Goal: Task Accomplishment & Management: Use online tool/utility

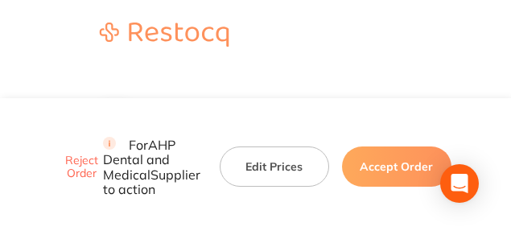
click at [264, 146] on button "Edit Prices" at bounding box center [274, 166] width 109 height 40
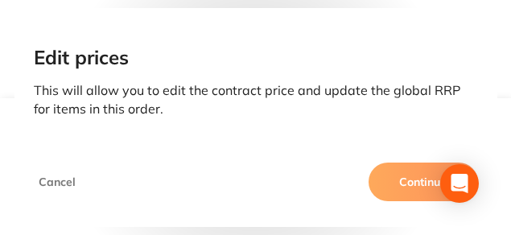
click at [422, 195] on button "Continue" at bounding box center [422, 182] width 109 height 39
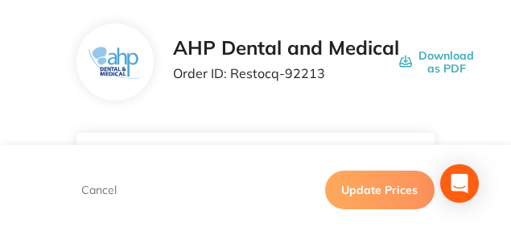
scroll to position [80, 0]
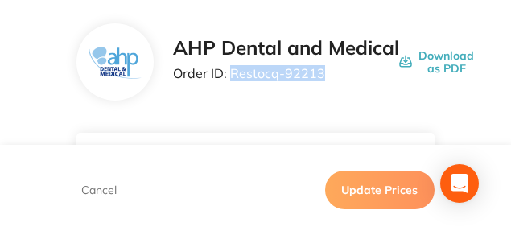
drag, startPoint x: 325, startPoint y: 74, endPoint x: 232, endPoint y: 75, distance: 93.3
click at [232, 75] on p "Order ID: Restocq- 92213" at bounding box center [286, 73] width 226 height 14
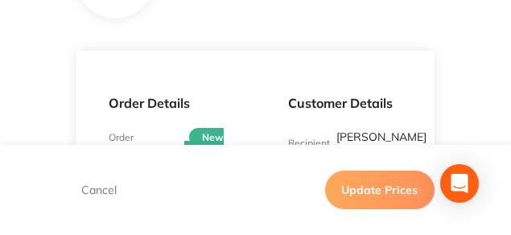
scroll to position [121, 0]
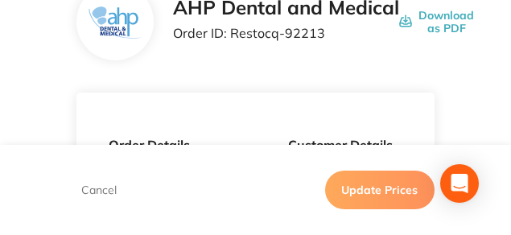
click at [335, 99] on div "Customer Details Recipient Sarah Rose ( Eumundi Dental ) Contact Number 0754427…" at bounding box center [345, 237] width 179 height 289
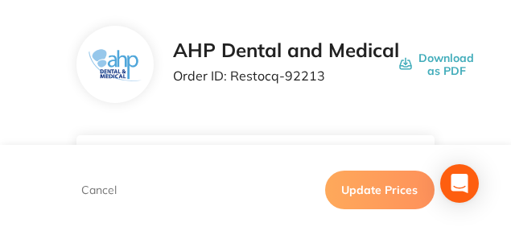
scroll to position [40, 0]
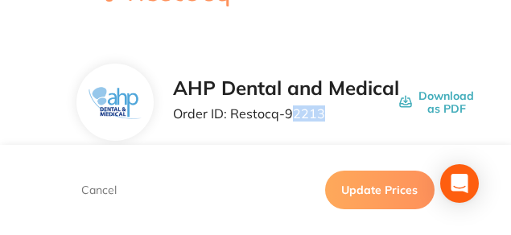
drag, startPoint x: 290, startPoint y: 108, endPoint x: 345, endPoint y: 109, distance: 55.5
click at [345, 109] on p "Order ID: Restocq- 92213" at bounding box center [286, 113] width 226 height 14
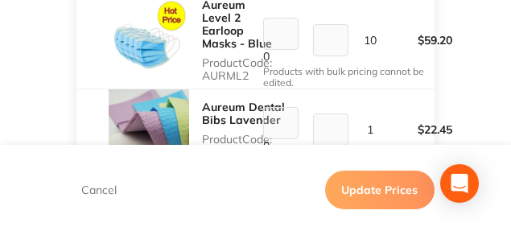
scroll to position [644, 0]
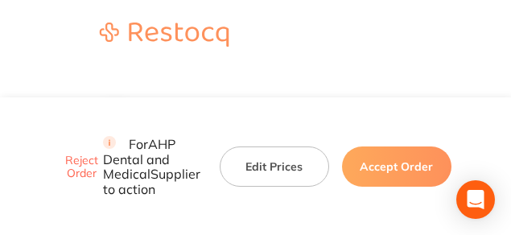
click at [254, 146] on button "Edit Prices" at bounding box center [274, 166] width 109 height 40
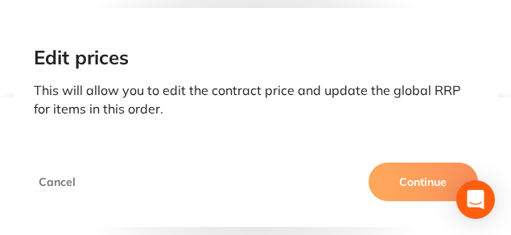
click at [421, 184] on button "Continue" at bounding box center [422, 182] width 109 height 39
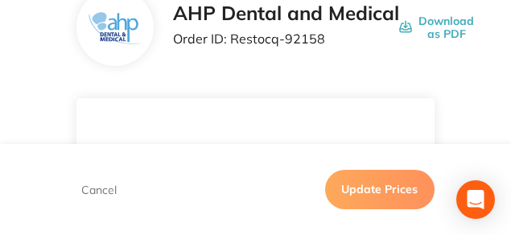
scroll to position [80, 0]
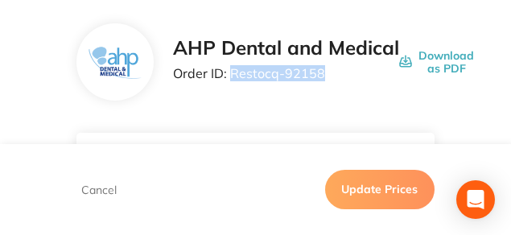
drag, startPoint x: 322, startPoint y: 75, endPoint x: 229, endPoint y: 75, distance: 92.5
click at [229, 75] on p "Order ID: Restocq- 92158" at bounding box center [286, 73] width 226 height 14
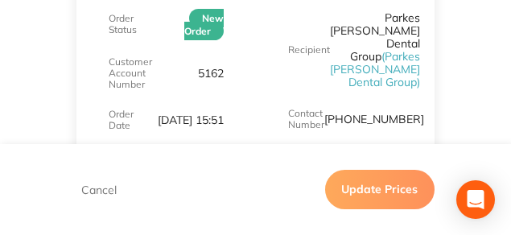
scroll to position [121, 0]
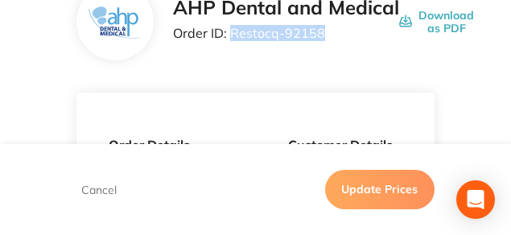
click at [342, 44] on div "AHP Dental and Medical Order ID: Restocq- 92158" at bounding box center [286, 22] width 226 height 50
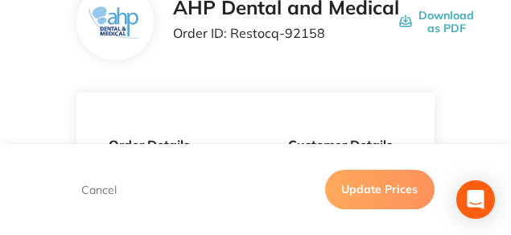
drag, startPoint x: 287, startPoint y: 35, endPoint x: 322, endPoint y: 37, distance: 34.7
click at [319, 38] on p "Order ID: Restocq- 92158" at bounding box center [286, 33] width 226 height 14
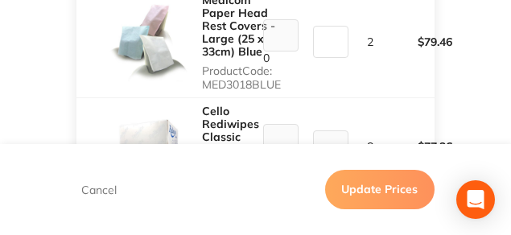
scroll to position [603, 0]
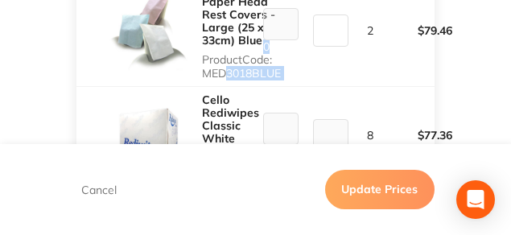
drag, startPoint x: 220, startPoint y: 63, endPoint x: 313, endPoint y: 69, distance: 93.5
click at [313, 69] on tr "Medicom Paper Head Rest Covers - Large (25 x 33cm) Blue Product Code: MED3018BL…" at bounding box center [255, 31] width 358 height 111
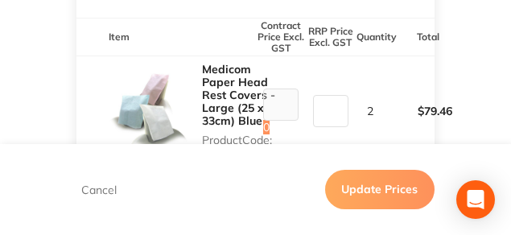
scroll to position [563, 0]
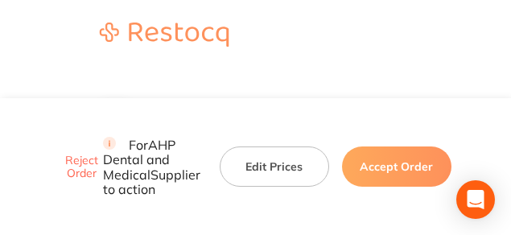
scroll to position [40, 0]
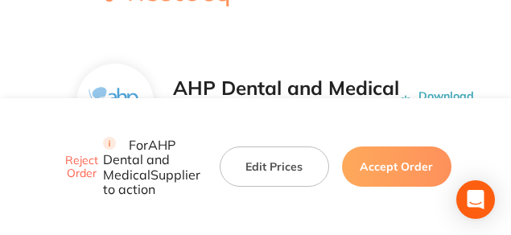
click at [259, 146] on button "Edit Prices" at bounding box center [274, 166] width 109 height 40
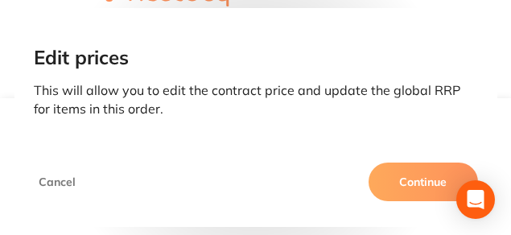
click at [387, 176] on button "Continue" at bounding box center [422, 182] width 109 height 39
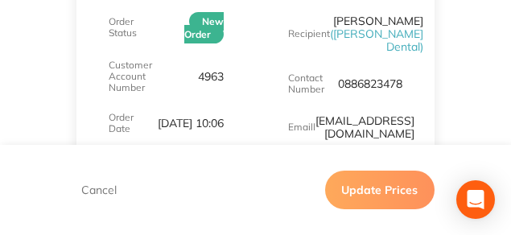
scroll to position [322, 0]
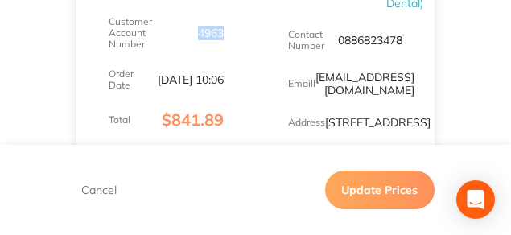
drag, startPoint x: 228, startPoint y: 24, endPoint x: 199, endPoint y: 27, distance: 29.1
click at [199, 27] on div "Order Details Order Status New Order Customer Account Number 4963 Order Date Se…" at bounding box center [165, 35] width 179 height 289
click at [263, 48] on div "Customer Details Recipient Tim Curran ( Curran Dental ) Contact Number 08868234…" at bounding box center [345, 35] width 179 height 289
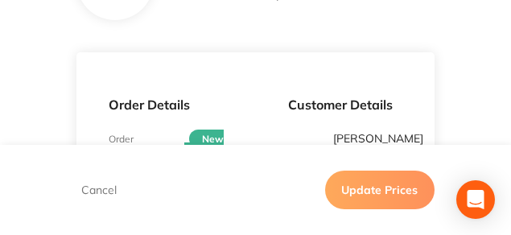
scroll to position [121, 0]
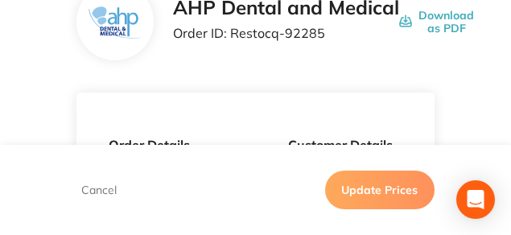
click at [293, 34] on p "Order ID: Restocq- 92285" at bounding box center [286, 33] width 226 height 14
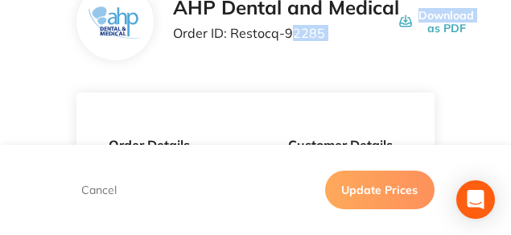
drag, startPoint x: 294, startPoint y: 31, endPoint x: 428, endPoint y: 36, distance: 134.4
click at [428, 36] on div "AHP Dental and Medical Order ID: Restocq- 92285 Download as PDF" at bounding box center [323, 22] width 301 height 50
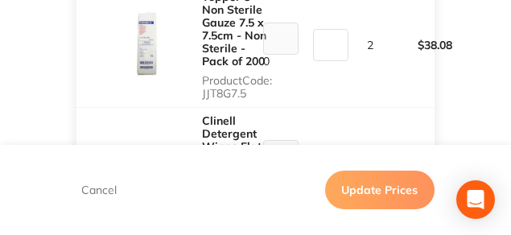
scroll to position [563, 0]
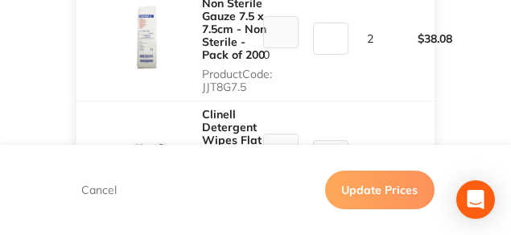
click at [341, 52] on td "19.04" at bounding box center [331, 39] width 50 height 124
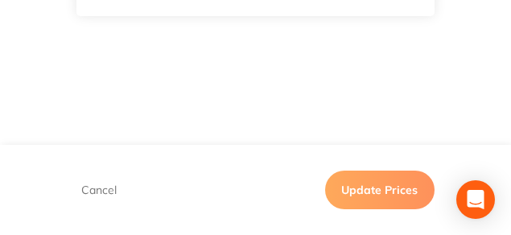
scroll to position [1770, 0]
click at [78, 203] on div "Cancel Update Prices" at bounding box center [255, 190] width 358 height 39
click at [123, 169] on footer "Cancel Update Prices" at bounding box center [255, 190] width 511 height 90
click at [98, 191] on button "Cancel" at bounding box center [98, 190] width 45 height 14
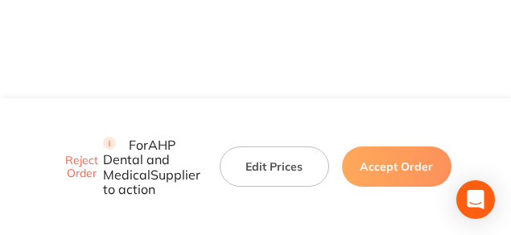
scroll to position [1569, 0]
click at [355, 146] on button "Accept Order" at bounding box center [396, 166] width 109 height 40
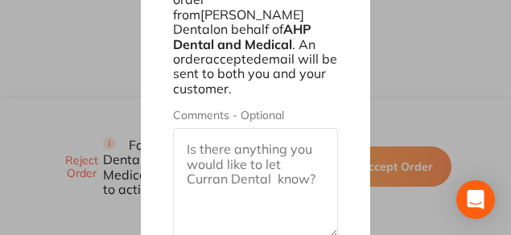
scroll to position [1865, 0]
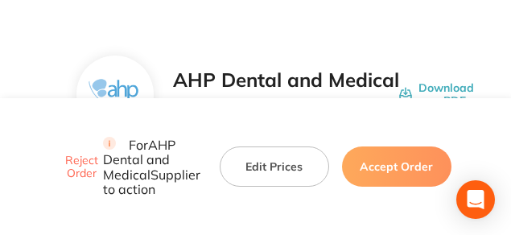
scroll to position [80, 0]
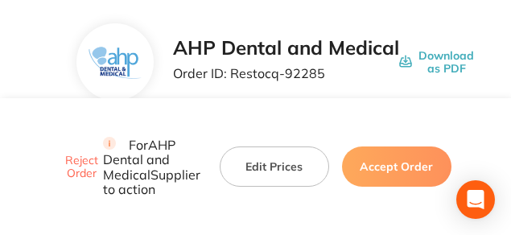
click at [310, 23] on div "AHP Dental and Medical Order ID: Restocq- 92285 Download as PDF" at bounding box center [255, 61] width 358 height 77
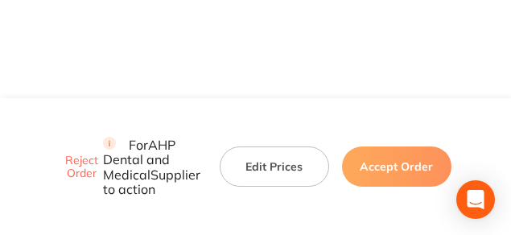
scroll to position [1649, 0]
